Goal: Check status: Check status

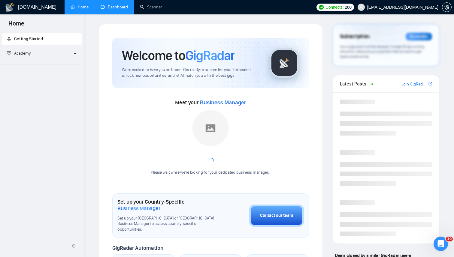
click at [112, 10] on link "Dashboard" at bounding box center [114, 7] width 27 height 5
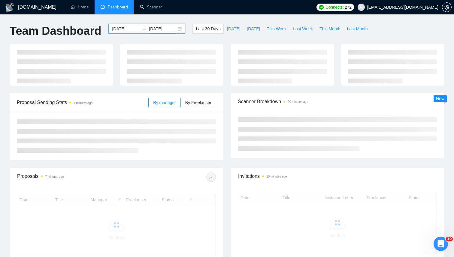
click at [149, 29] on input "[DATE]" at bounding box center [162, 29] width 27 height 7
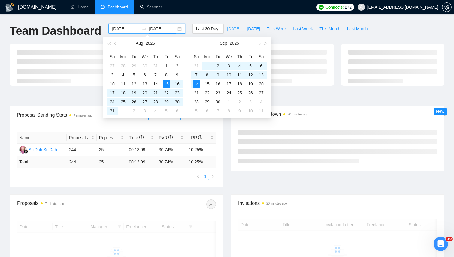
click at [234, 28] on span "[DATE]" at bounding box center [233, 29] width 13 height 7
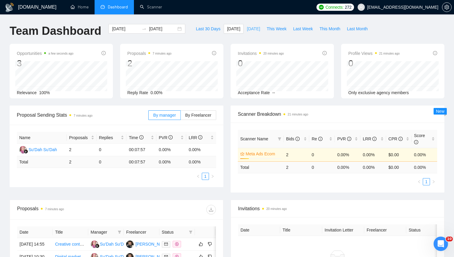
click at [250, 27] on span "[DATE]" at bounding box center [253, 29] width 13 height 7
type input "[DATE]"
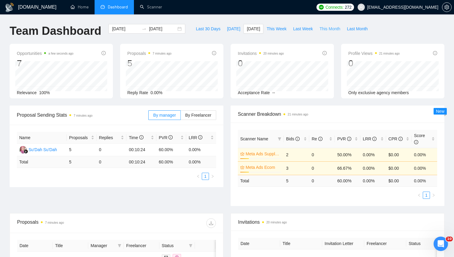
click at [322, 28] on span "This Month" at bounding box center [329, 29] width 21 height 7
type input "[DATE]"
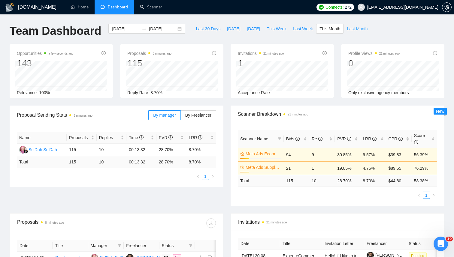
click at [351, 28] on span "Last Month" at bounding box center [357, 29] width 21 height 7
type input "[DATE]"
click at [326, 28] on span "This Month" at bounding box center [329, 29] width 21 height 7
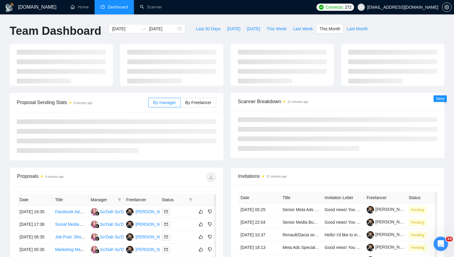
type input "[DATE]"
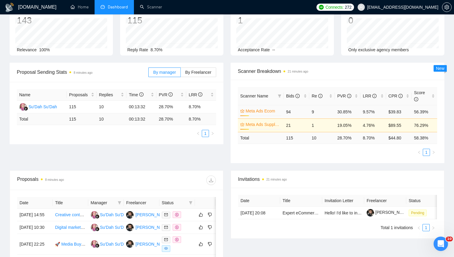
scroll to position [35, 0]
